Goal: Navigation & Orientation: Find specific page/section

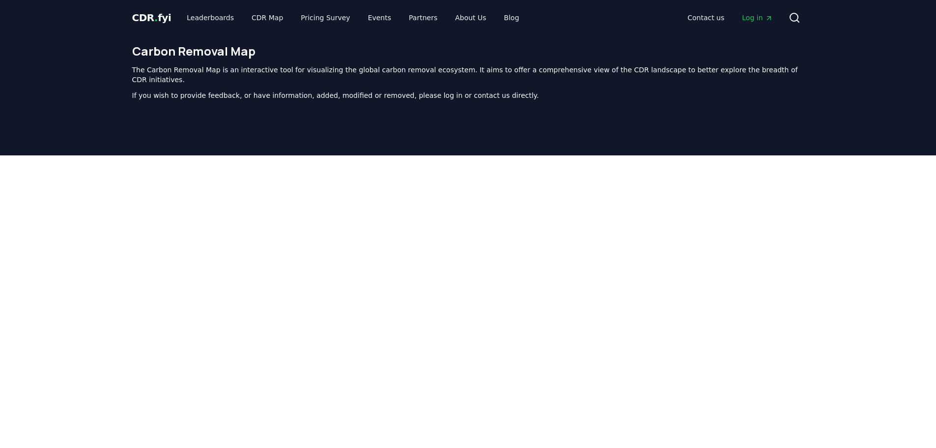
scroll to position [289, 0]
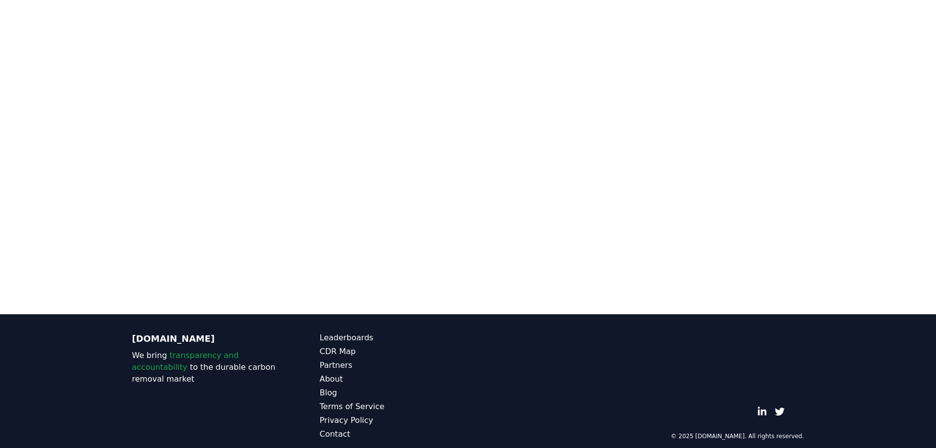
click at [853, 235] on div at bounding box center [468, 90] width 936 height 448
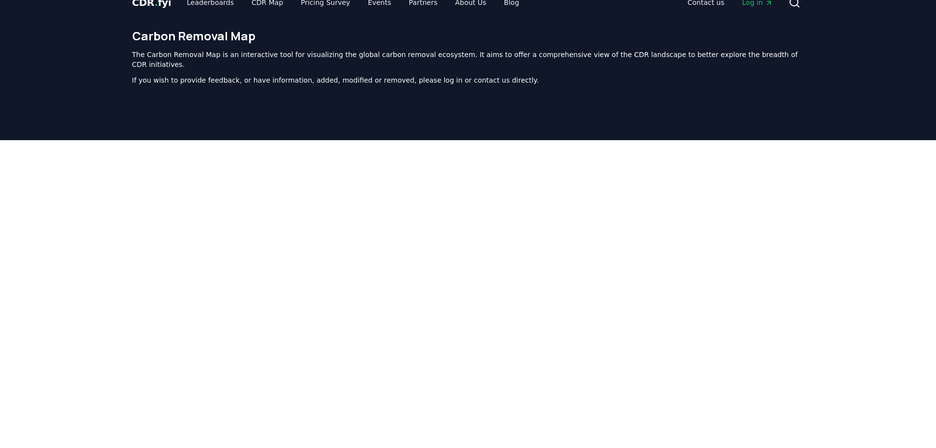
scroll to position [0, 0]
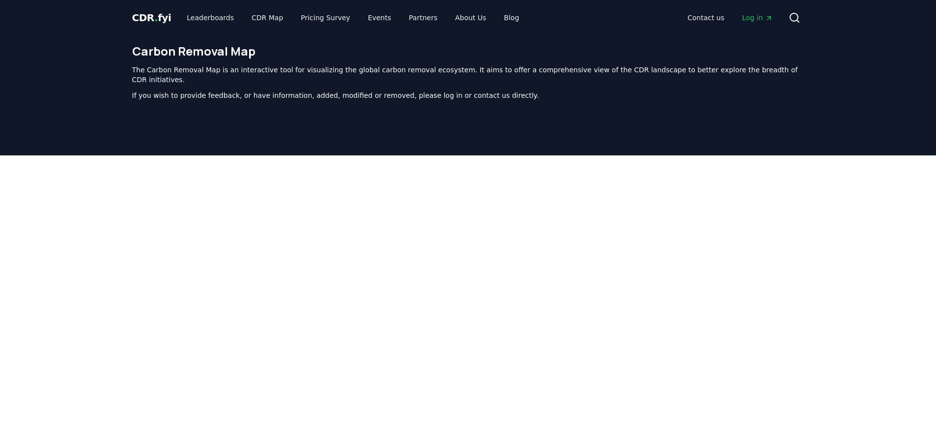
click at [415, 90] on p "If you wish to provide feedback, or have information, added, modified or remove…" at bounding box center [468, 95] width 672 height 10
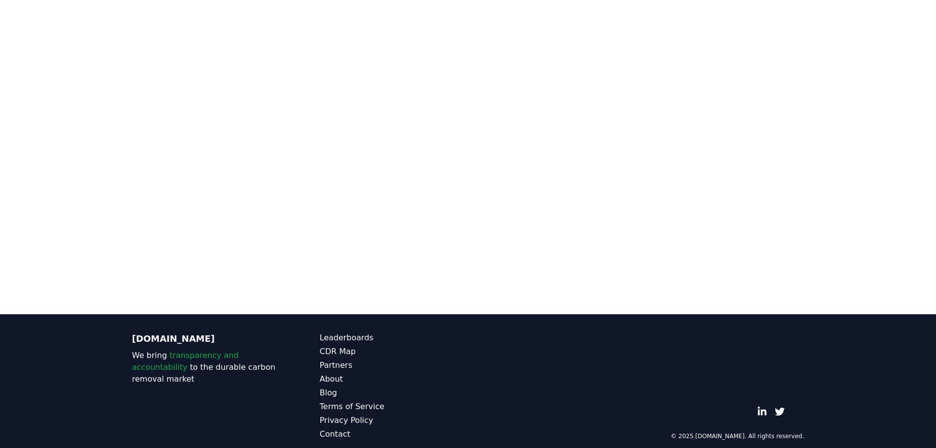
click at [73, 197] on div at bounding box center [468, 90] width 936 height 448
click at [831, 210] on div at bounding box center [468, 90] width 936 height 448
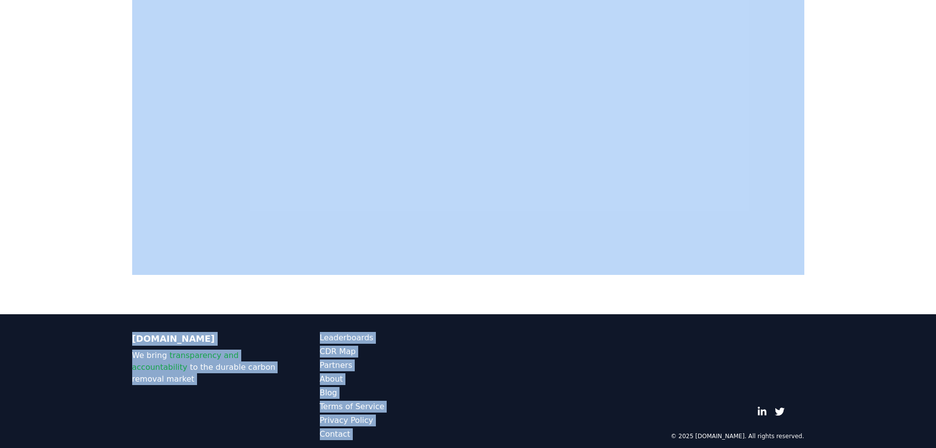
drag, startPoint x: 841, startPoint y: 194, endPoint x: 834, endPoint y: 306, distance: 112.8
click at [835, 306] on div "CDR . fyi Leaderboards CDR Map Pricing Survey Events Partners About Us Blog Con…" at bounding box center [468, 84] width 936 height 747
click at [883, 123] on div at bounding box center [468, 90] width 936 height 448
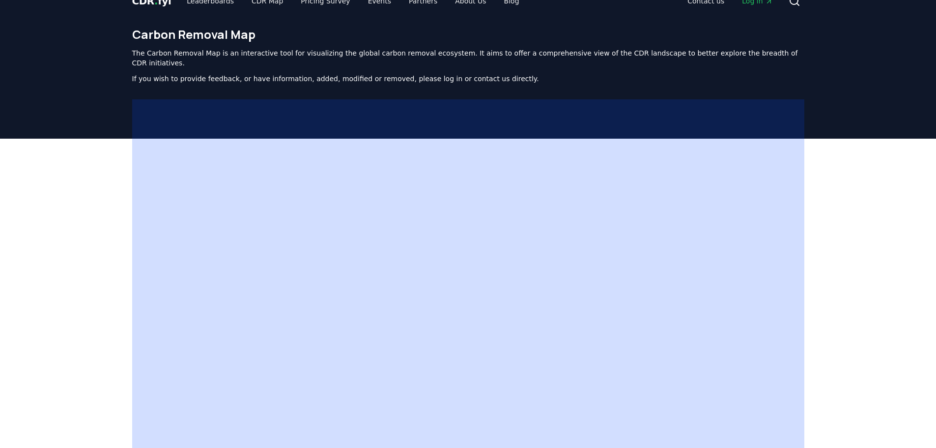
scroll to position [0, 0]
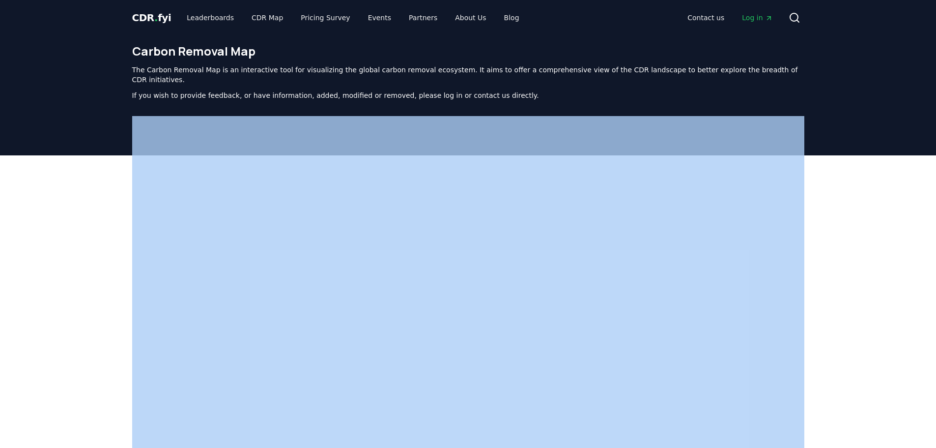
click at [846, 316] on div at bounding box center [468, 379] width 936 height 448
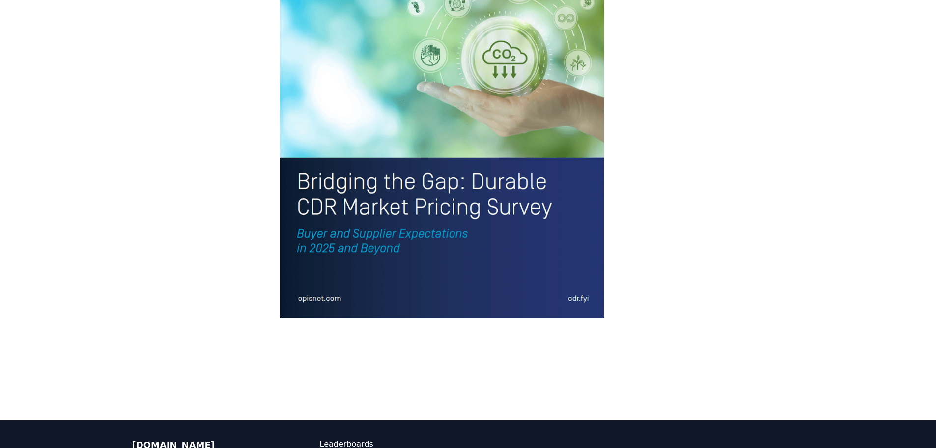
scroll to position [2193, 0]
